Goal: Obtain resource: Download file/media

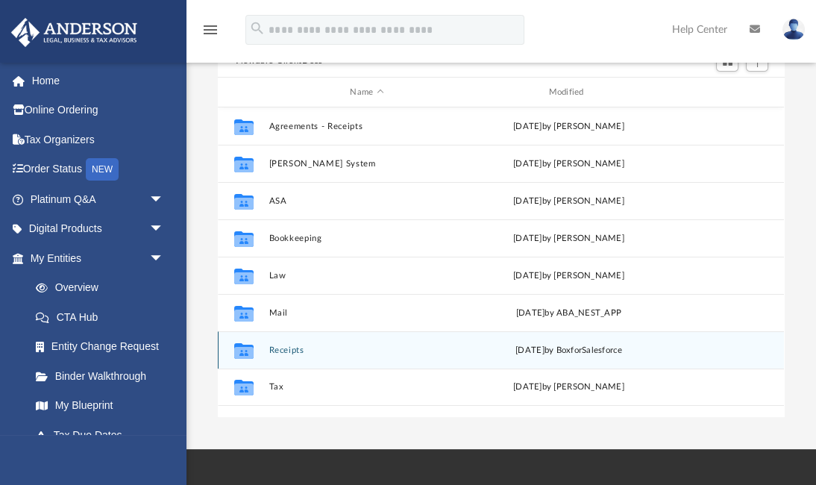
scroll to position [158, 0]
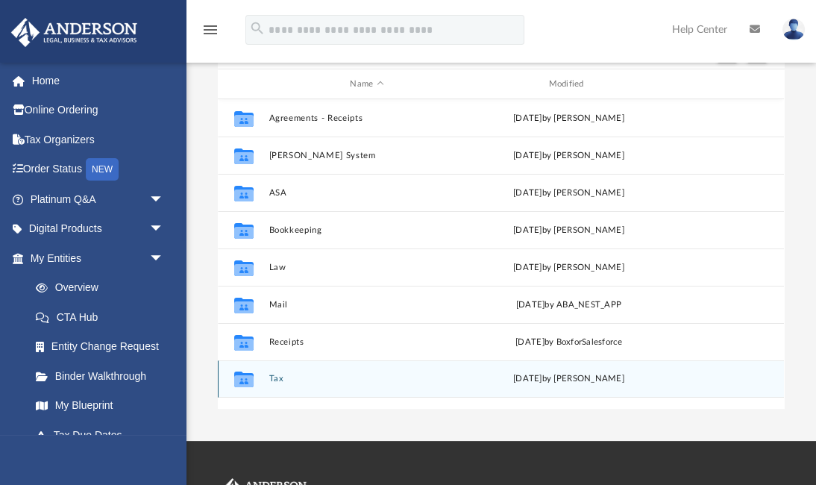
click at [266, 377] on div "Collaborated Folder Tax [DATE] by [PERSON_NAME]" at bounding box center [501, 378] width 566 height 37
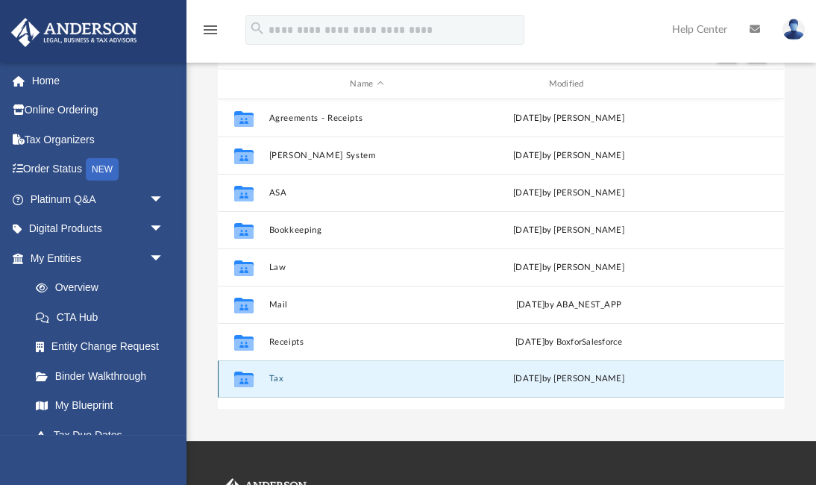
click at [266, 377] on div "Collaborated Folder Tax [DATE] by [PERSON_NAME]" at bounding box center [501, 378] width 566 height 37
click at [274, 377] on button "Tax" at bounding box center [366, 379] width 195 height 10
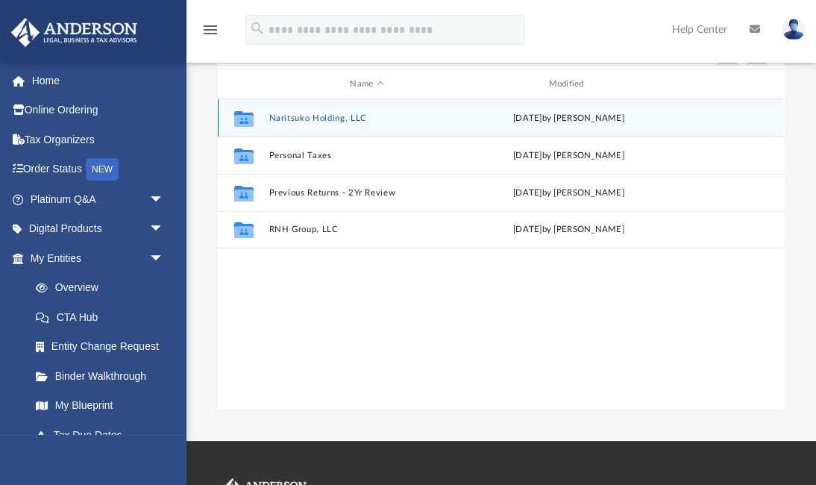
click at [345, 116] on button "Naritsuko Holding, LLC" at bounding box center [366, 118] width 195 height 10
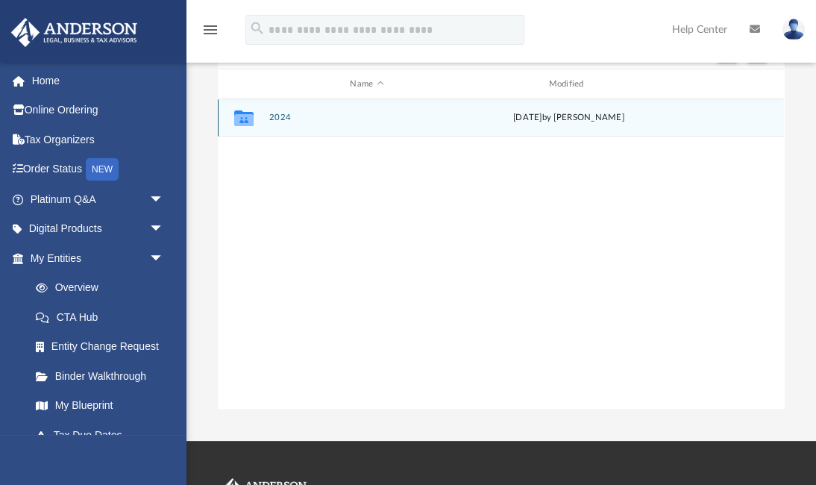
click at [280, 113] on button "2024" at bounding box center [366, 118] width 195 height 10
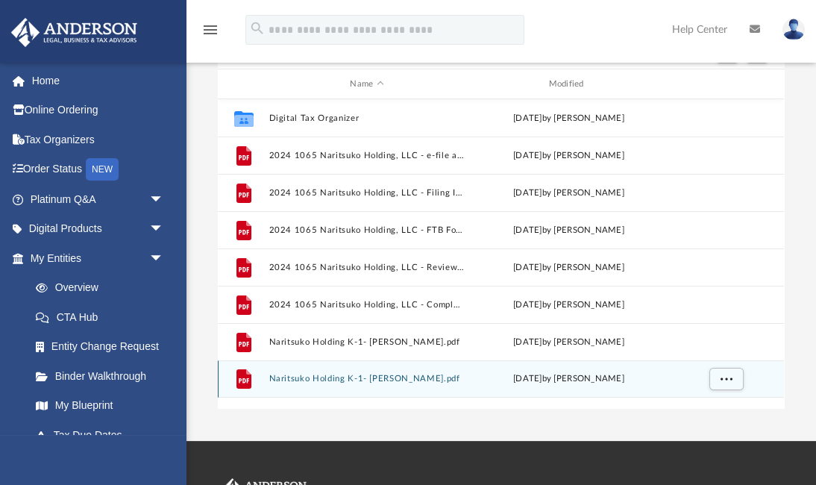
click at [345, 374] on button "Naritsuko Holding K-1- [PERSON_NAME].pdf" at bounding box center [366, 379] width 195 height 10
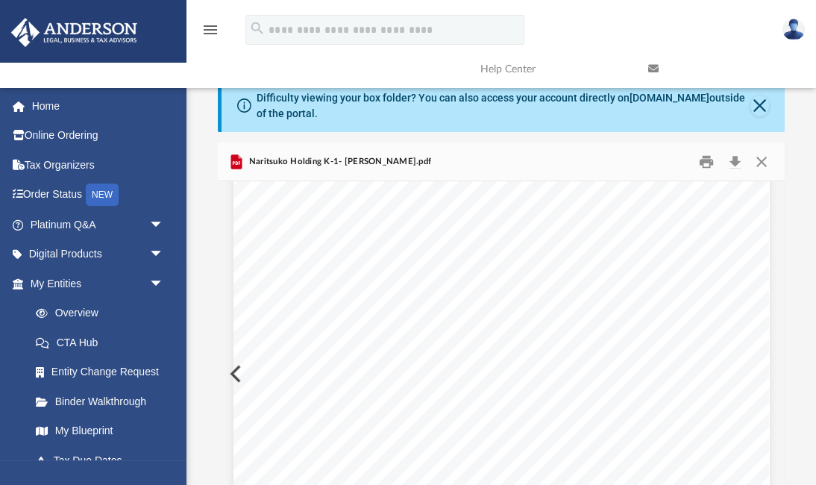
scroll to position [6529, 0]
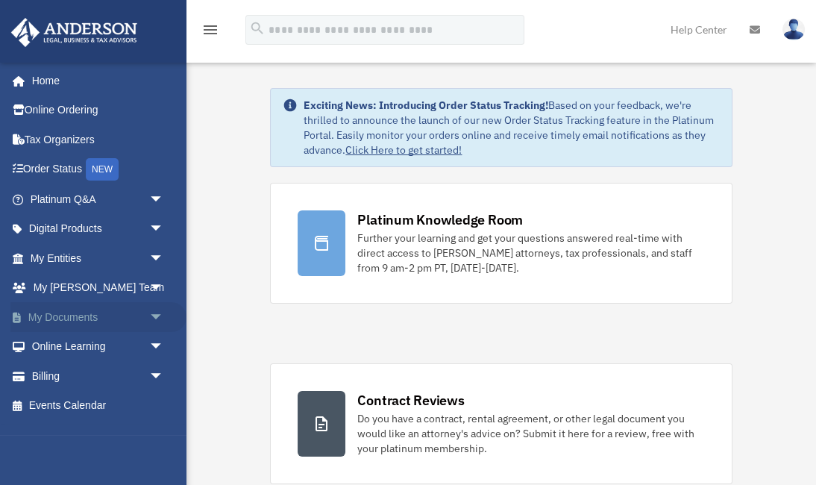
click at [92, 317] on link "My Documents arrow_drop_down" at bounding box center [98, 317] width 176 height 30
click at [155, 313] on span "arrow_drop_down" at bounding box center [164, 317] width 30 height 31
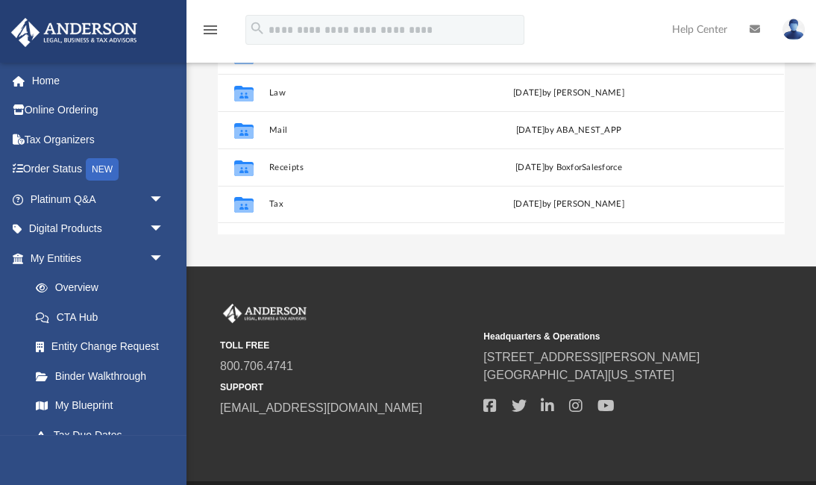
scroll to position [377, 0]
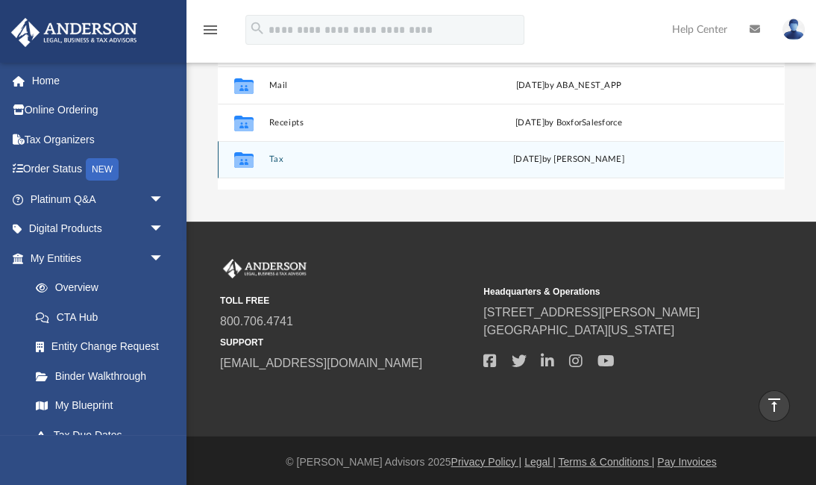
click at [273, 160] on button "Tax" at bounding box center [366, 160] width 195 height 10
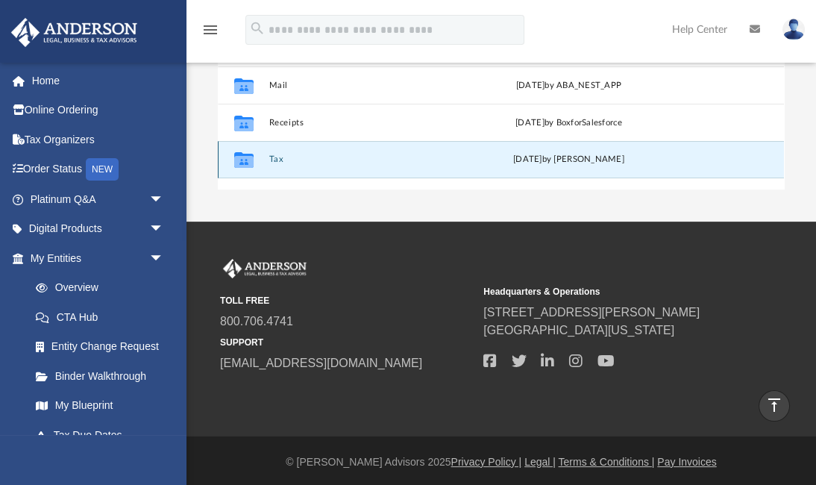
scroll to position [34, 0]
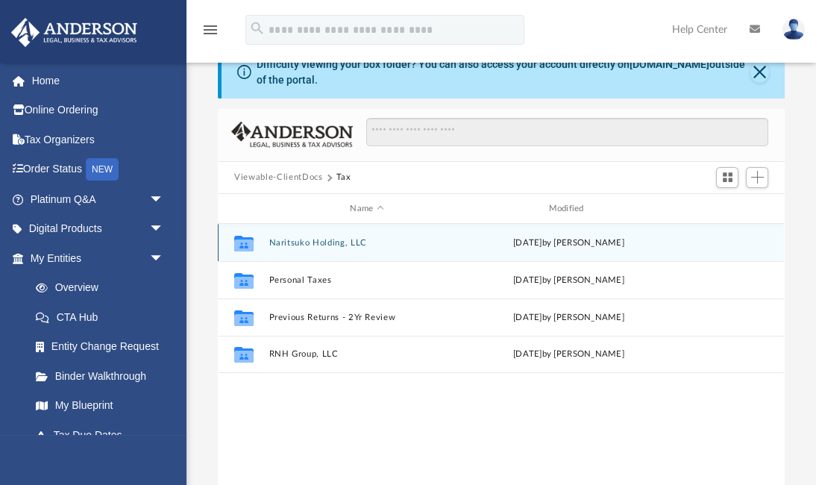
click at [298, 240] on button "Naritsuko Holding, LLC" at bounding box center [366, 243] width 195 height 10
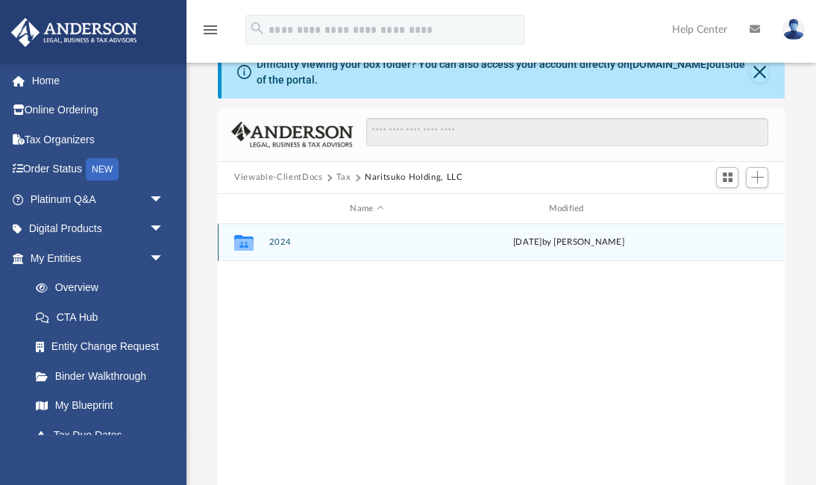
click at [278, 242] on button "2024" at bounding box center [366, 243] width 195 height 10
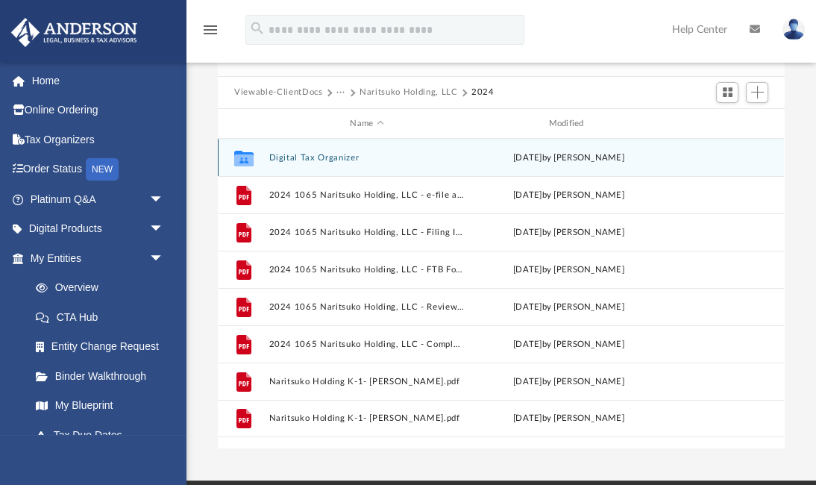
scroll to position [137, 0]
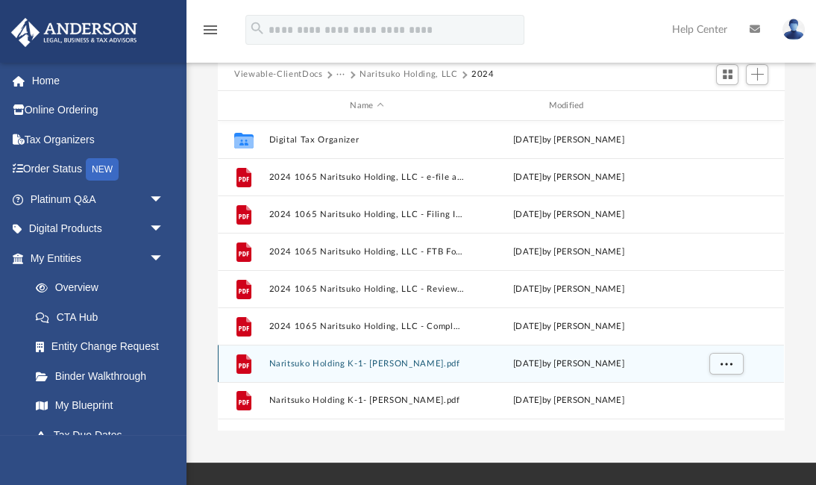
click at [323, 366] on button "Naritsuko Holding K-1- [PERSON_NAME].pdf" at bounding box center [366, 364] width 195 height 10
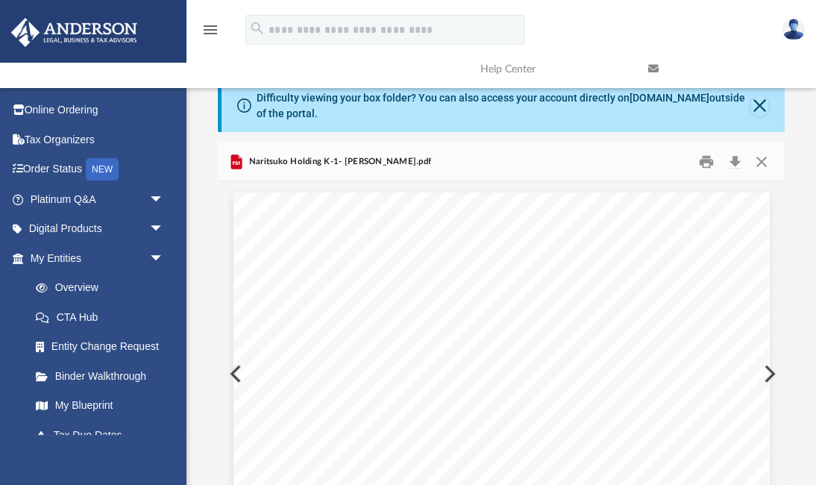
scroll to position [0, 0]
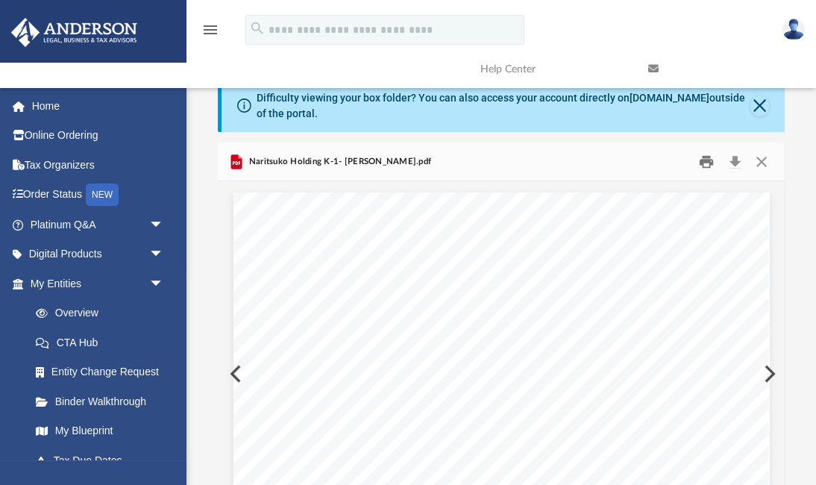
click at [703, 163] on button "Print" at bounding box center [707, 161] width 30 height 23
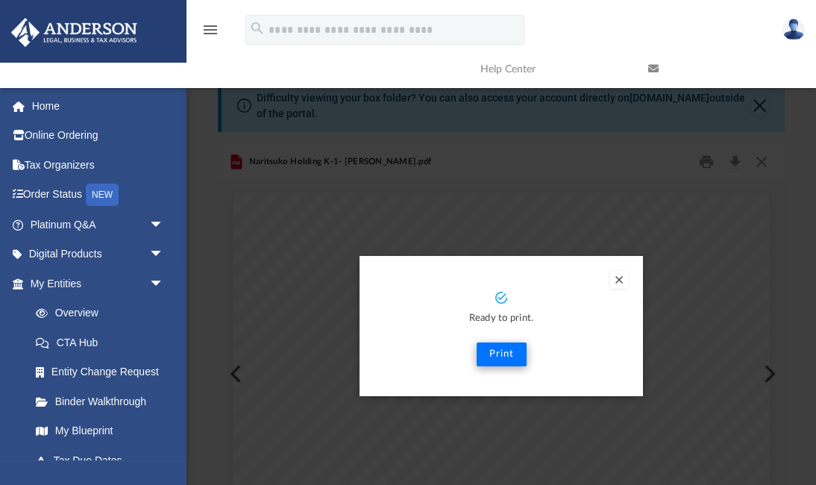
click at [502, 360] on button "Print" at bounding box center [502, 354] width 50 height 24
